Goal: Check status: Check status

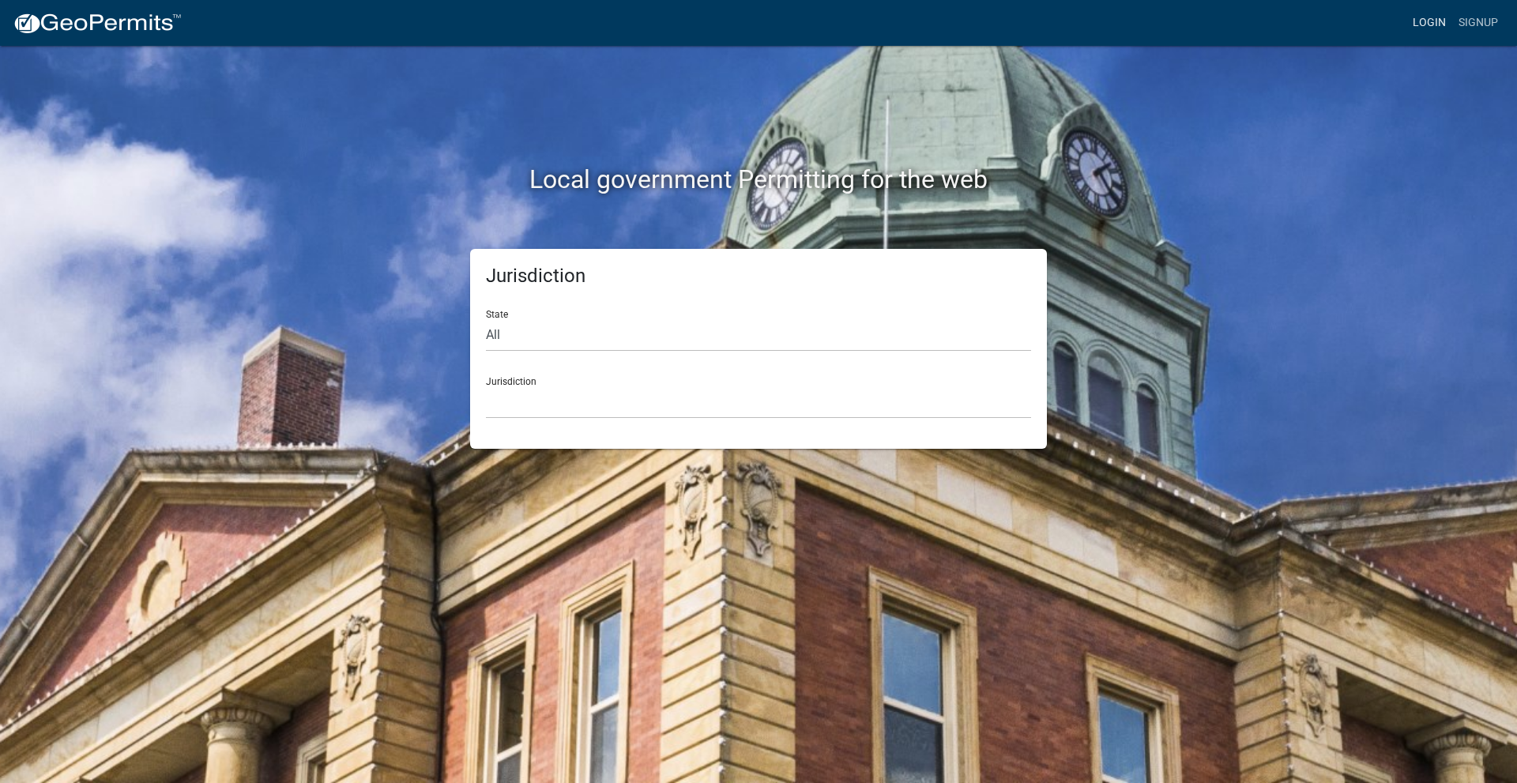
click at [1436, 19] on link "Login" at bounding box center [1430, 23] width 46 height 30
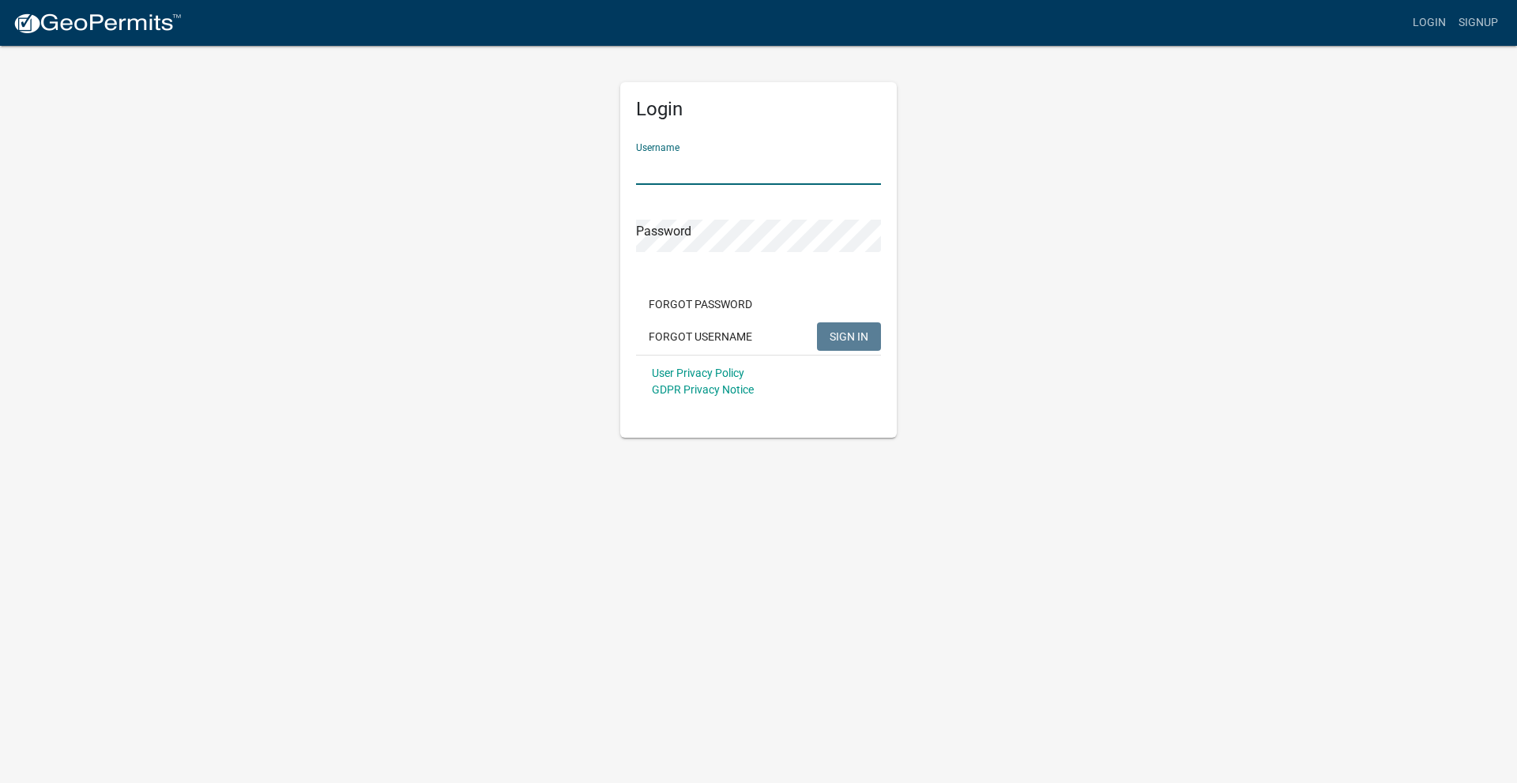
click at [740, 166] on input "Username" at bounding box center [758, 169] width 245 height 32
click at [737, 217] on div "Password" at bounding box center [758, 225] width 245 height 55
click at [817, 322] on button "SIGN IN" at bounding box center [849, 336] width 64 height 28
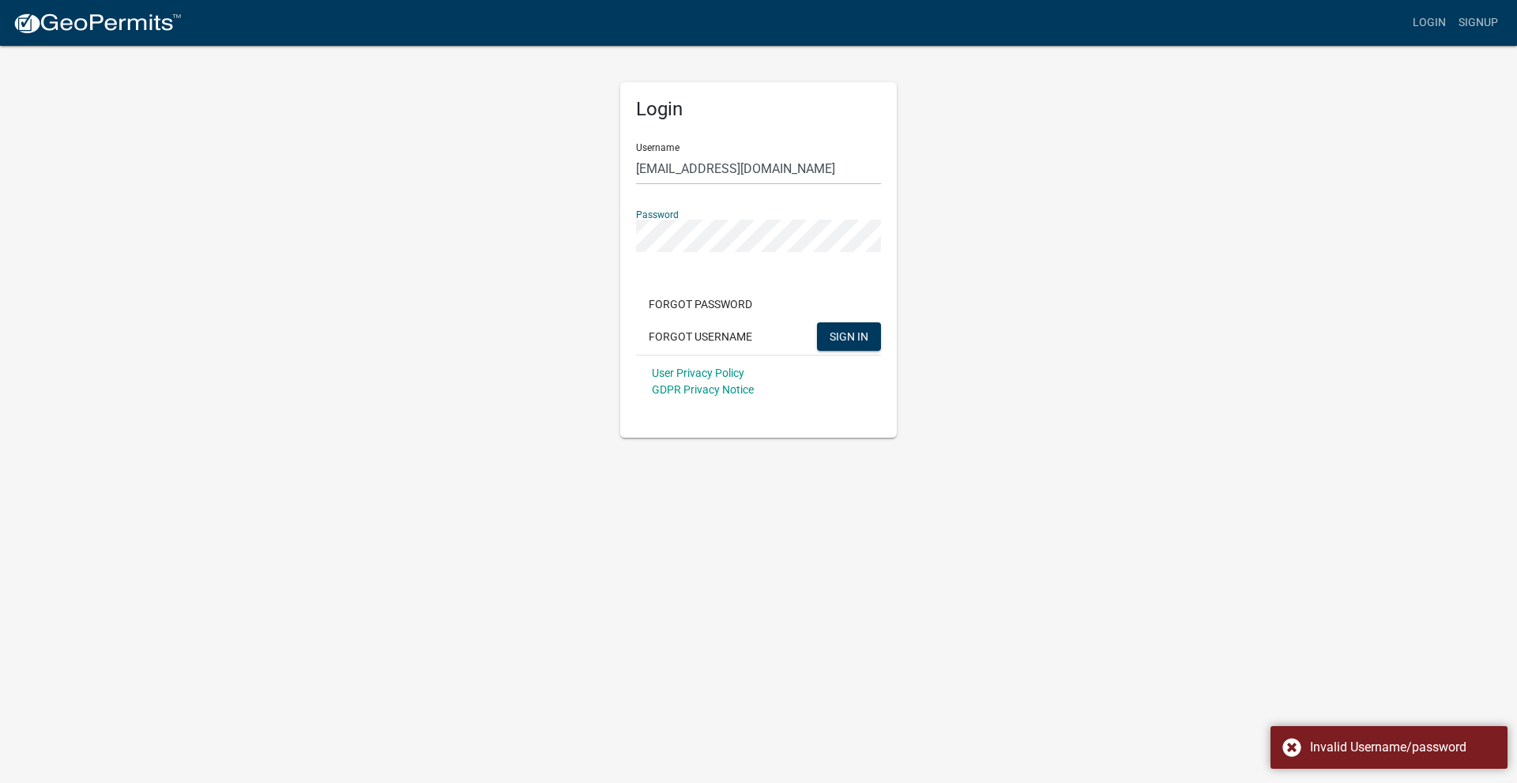
click at [629, 242] on div "Login Username [EMAIL_ADDRESS][DOMAIN_NAME] Password Forgot Password Forgot Use…" at bounding box center [758, 260] width 277 height 356
click at [817, 322] on button "SIGN IN" at bounding box center [849, 336] width 64 height 28
drag, startPoint x: 815, startPoint y: 170, endPoint x: 409, endPoint y: 167, distance: 406.2
click at [409, 167] on div "Login Username [EMAIL_ADDRESS][DOMAIN_NAME] Password Forgot Password Forgot Use…" at bounding box center [758, 241] width 901 height 394
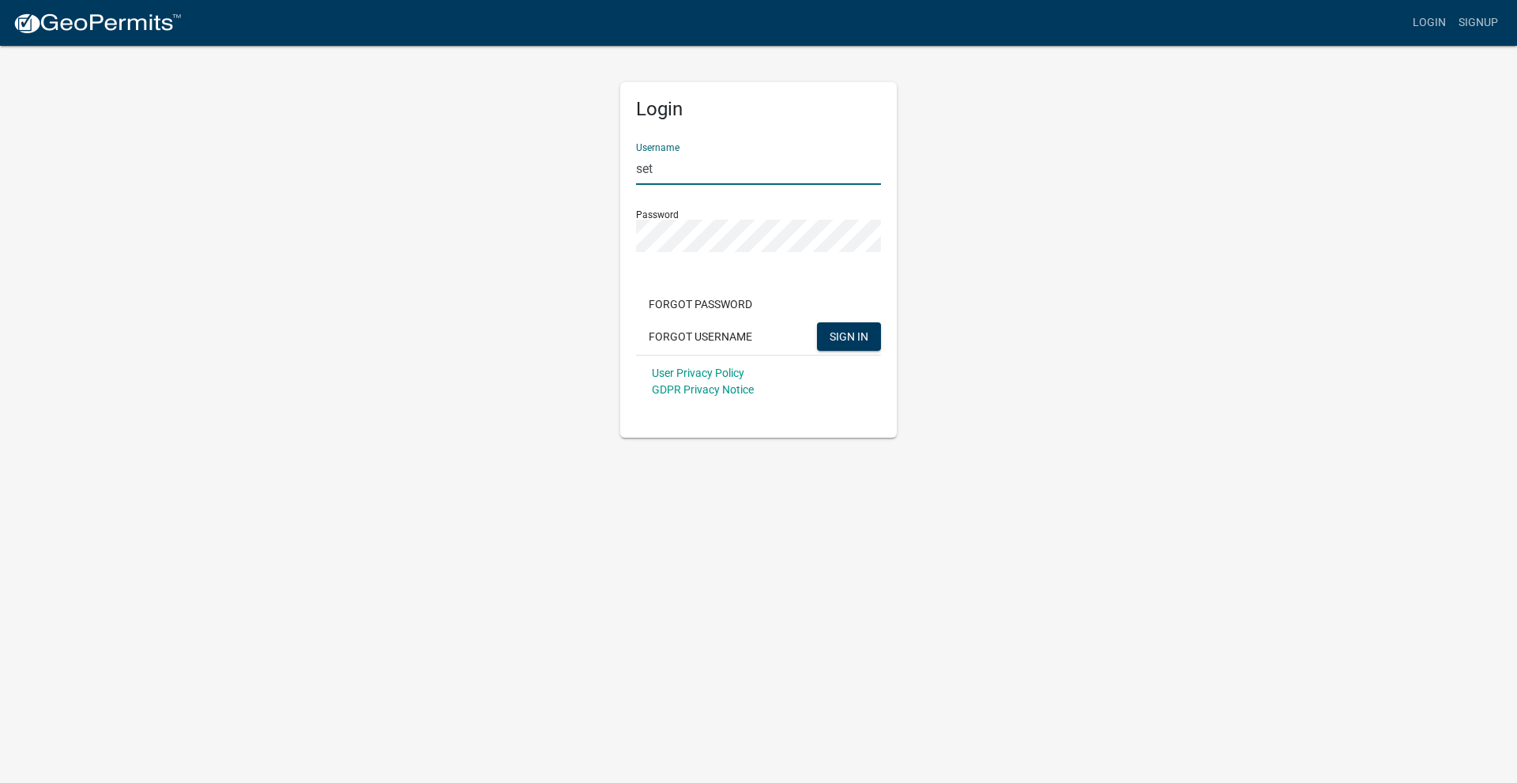
type input "sethweber"
click at [852, 340] on span "SIGN IN" at bounding box center [849, 336] width 39 height 13
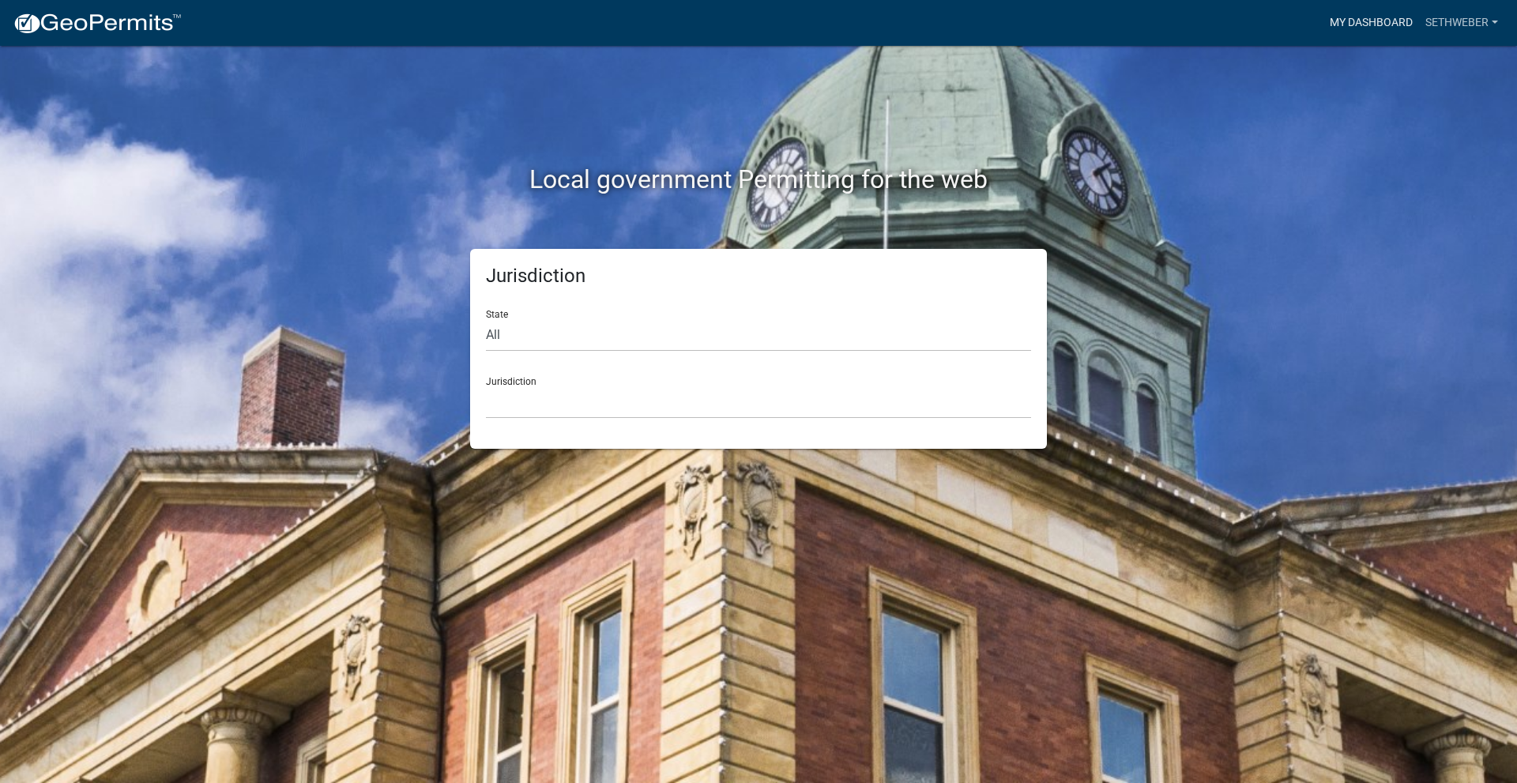
click at [1389, 26] on link "My Dashboard" at bounding box center [1372, 23] width 96 height 30
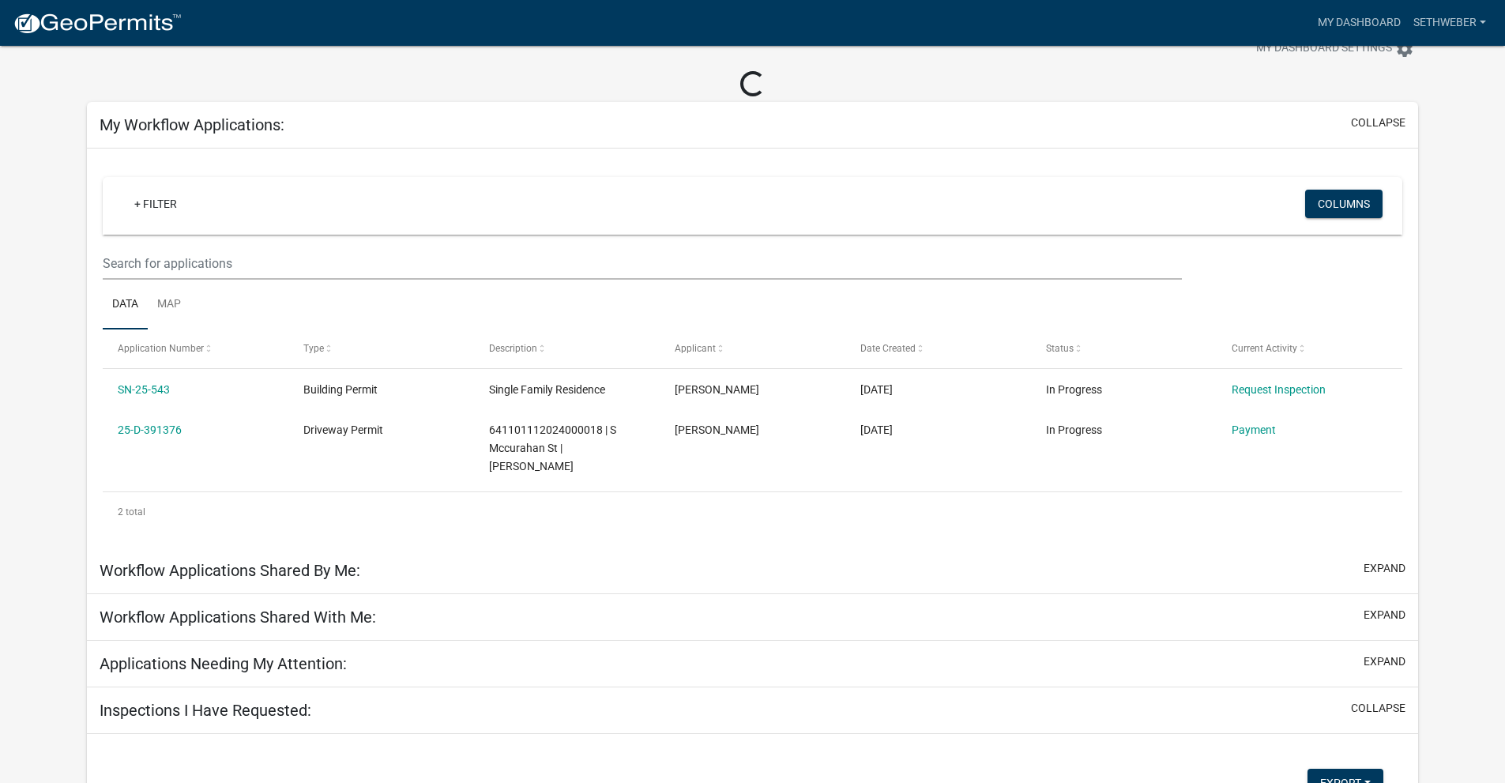
scroll to position [79, 0]
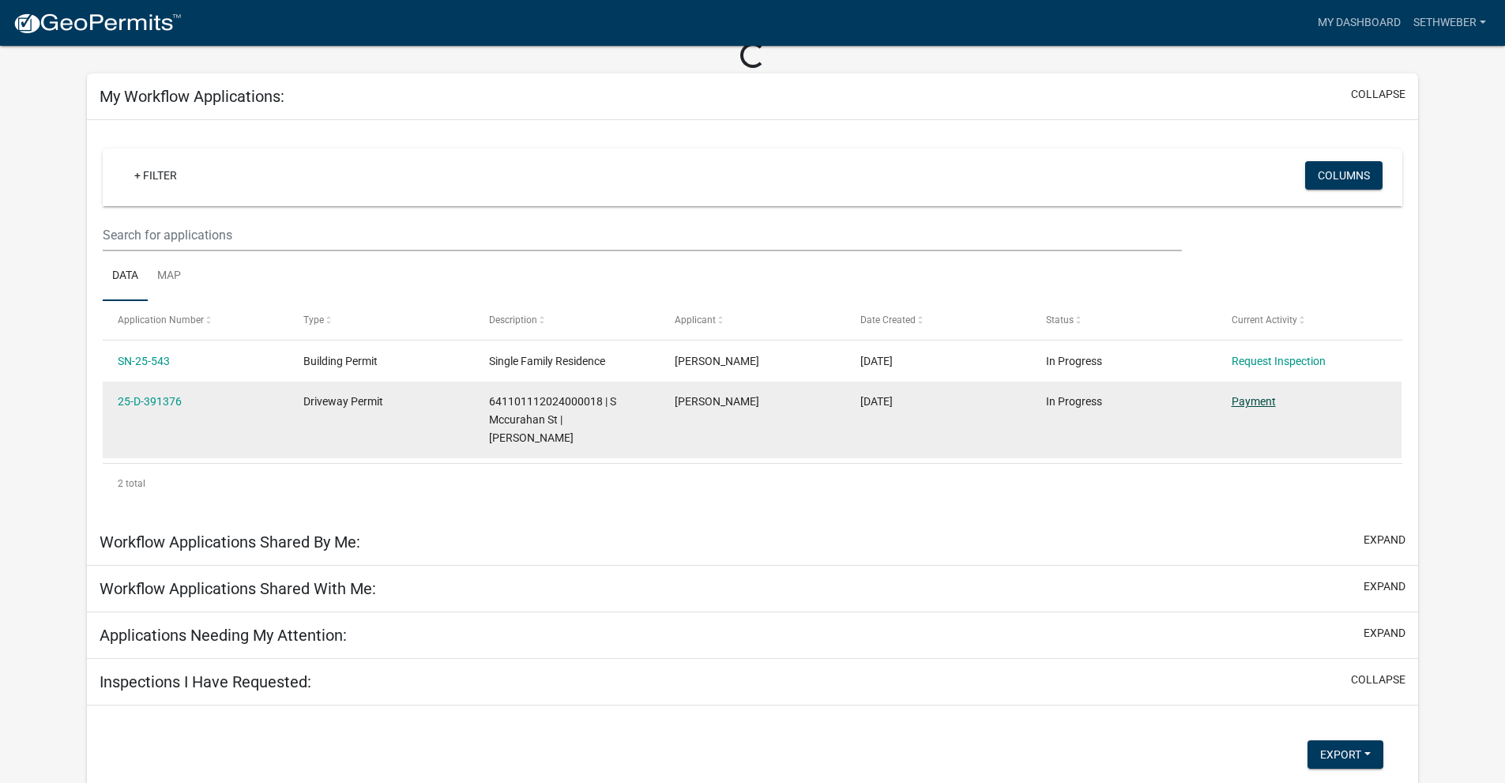
click at [1238, 402] on datatable-body-cell "Payment" at bounding box center [1309, 420] width 186 height 77
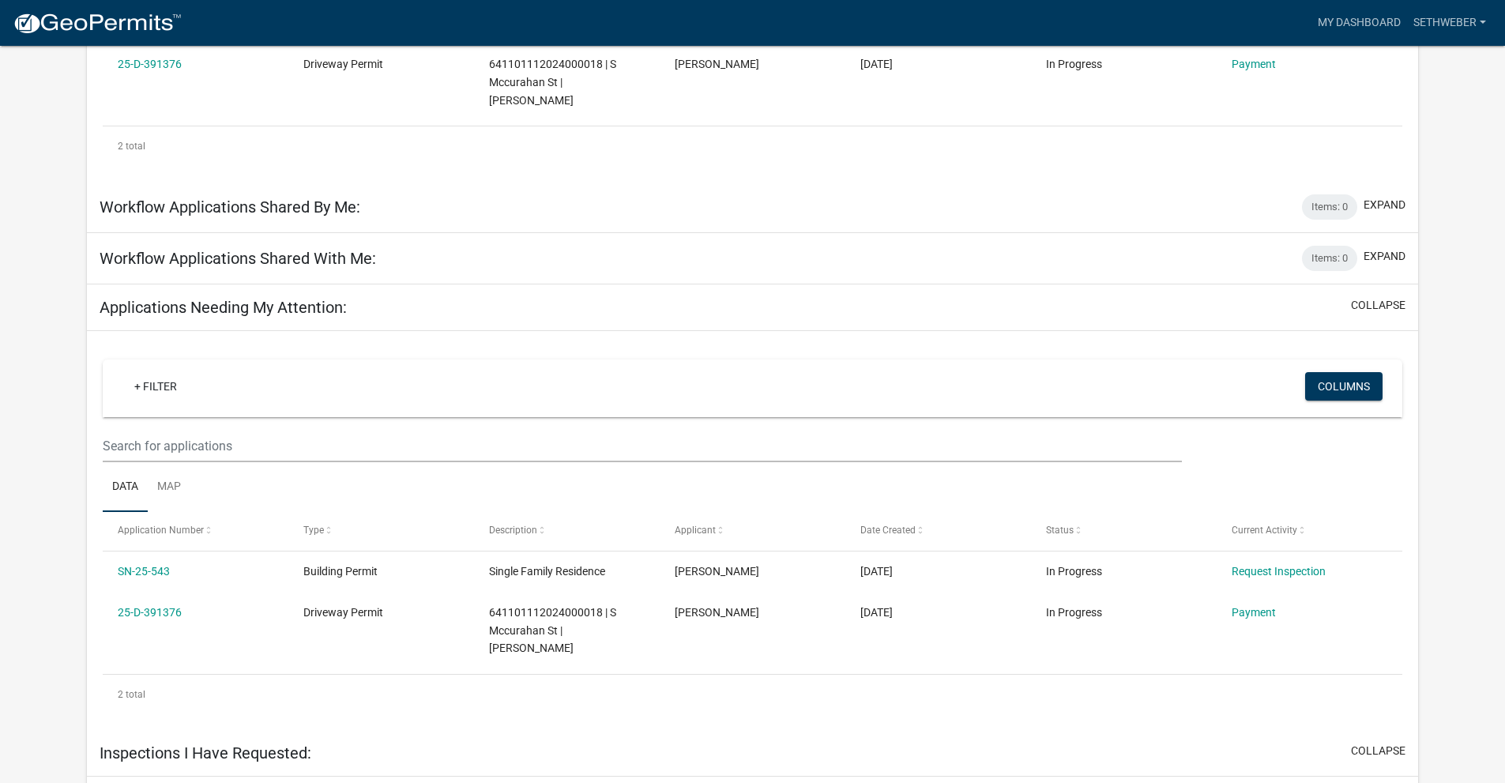
scroll to position [553, 0]
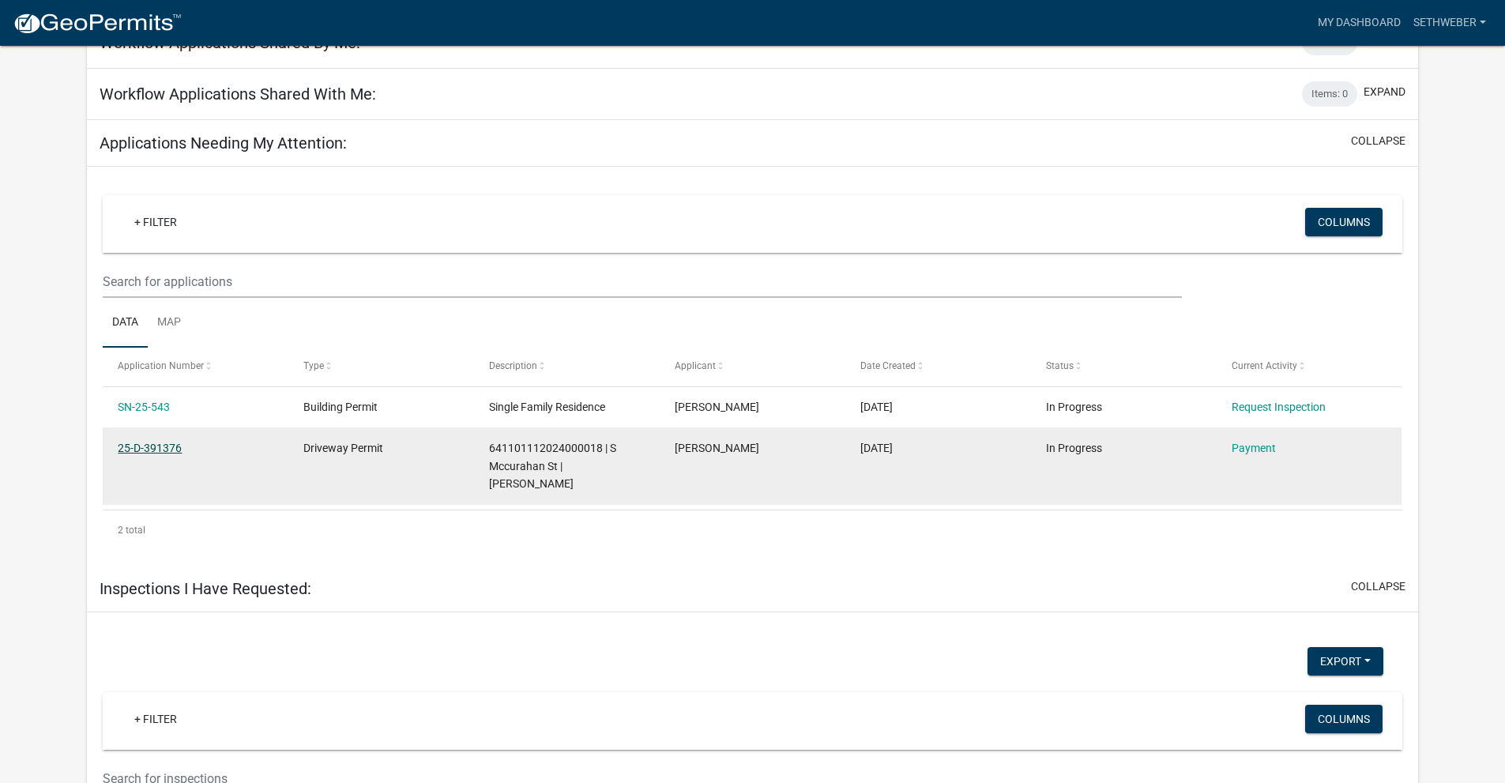
click at [164, 442] on link "25-D-391376" at bounding box center [150, 448] width 64 height 13
